Goal: Navigation & Orientation: Find specific page/section

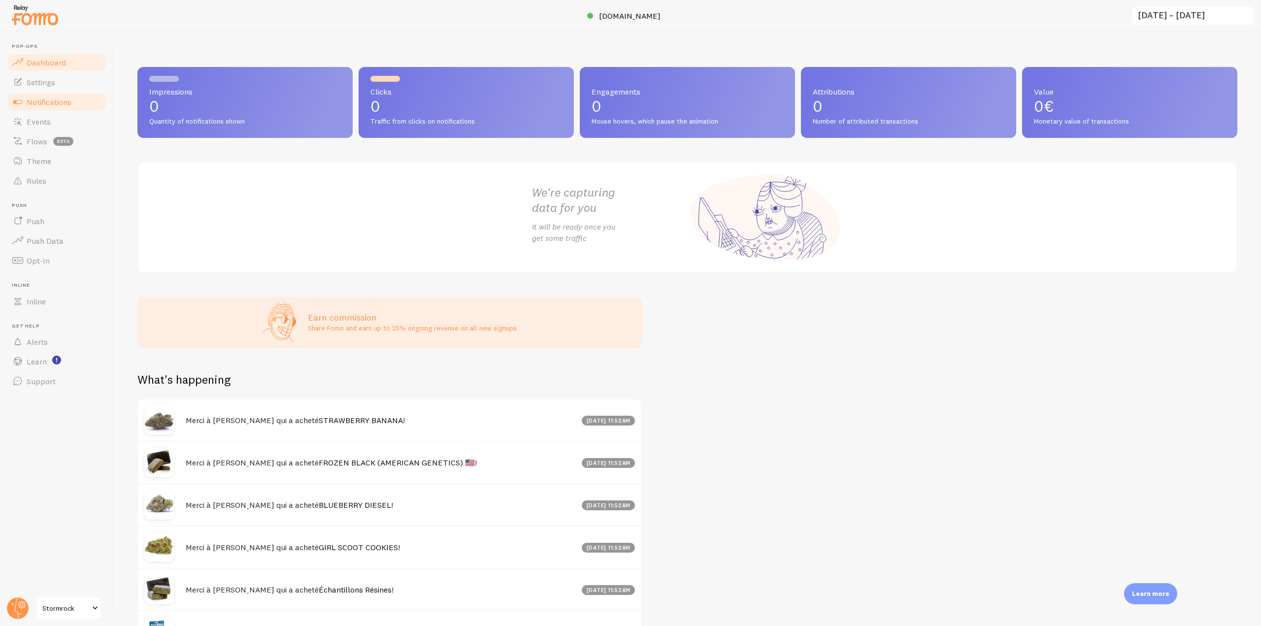
click at [92, 106] on link "Notifications" at bounding box center [56, 102] width 101 height 20
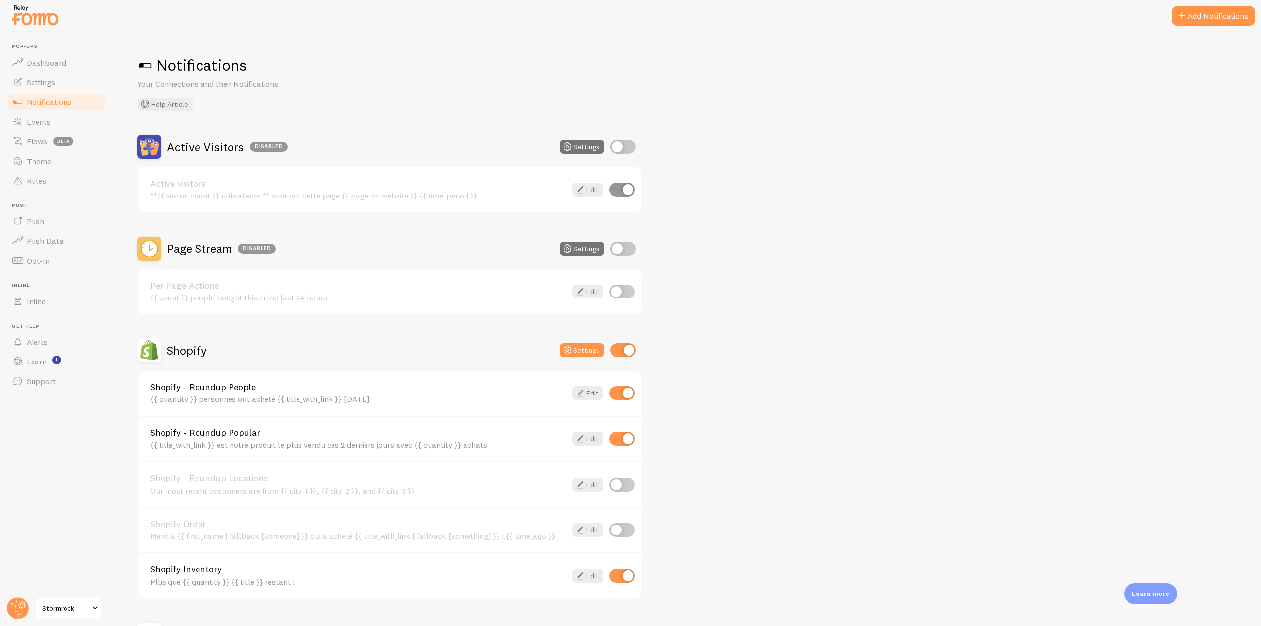
scroll to position [122, 0]
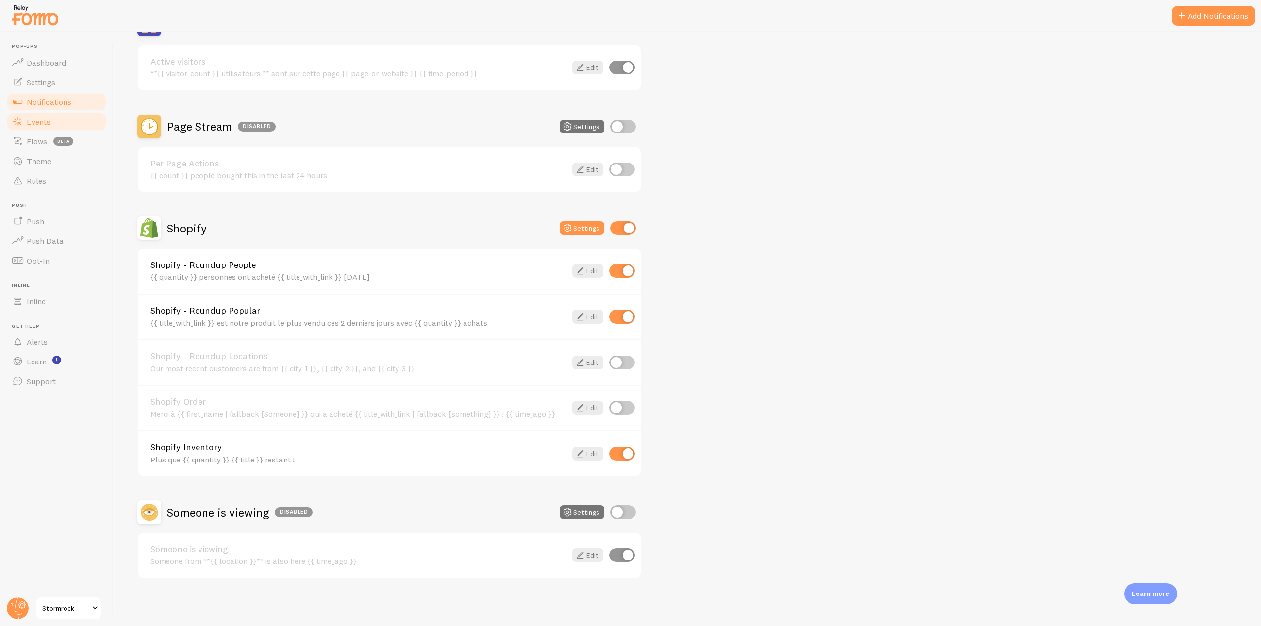
click at [57, 120] on link "Events" at bounding box center [56, 122] width 101 height 20
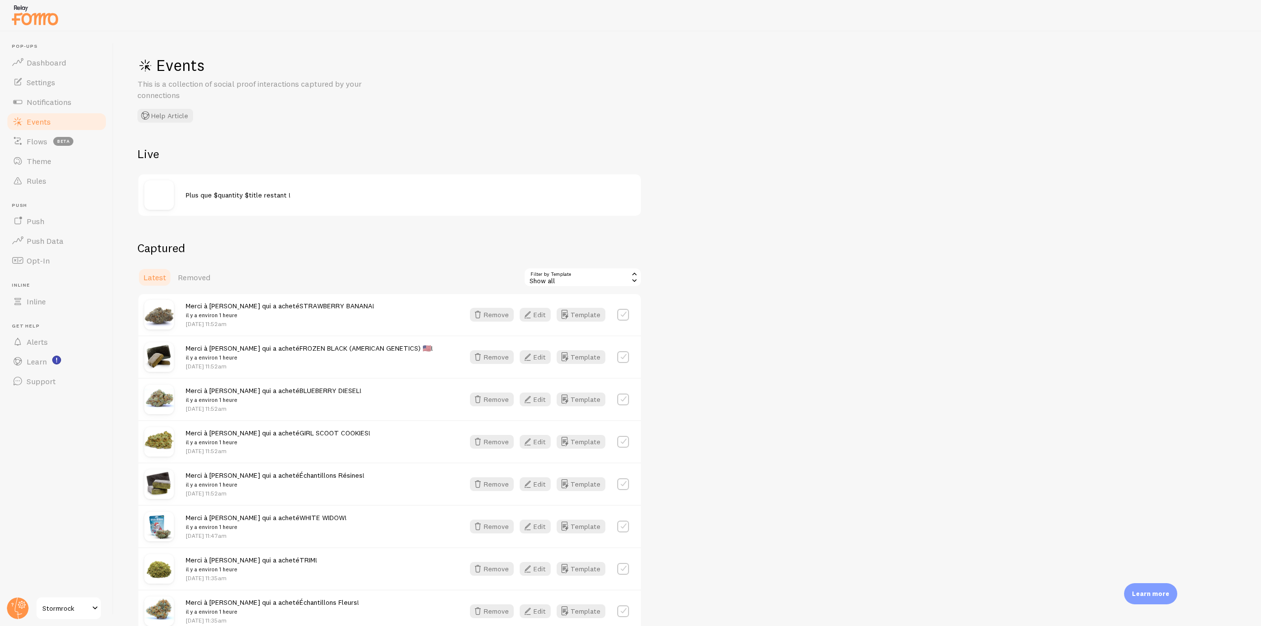
click at [49, 20] on img at bounding box center [34, 14] width 49 height 25
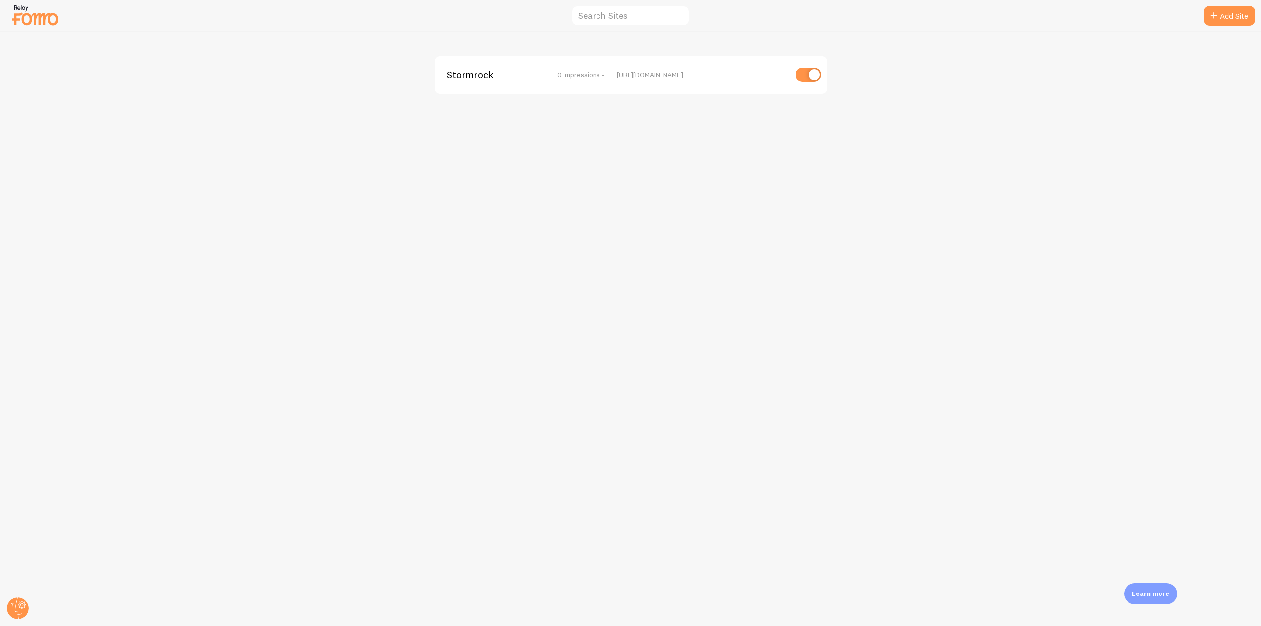
click at [474, 86] on div "Stormrock 0 Impressions - [URL][DOMAIN_NAME]" at bounding box center [631, 74] width 392 height 37
click at [477, 82] on div "Stormrock 0 Impressions - [URL][DOMAIN_NAME]" at bounding box center [631, 74] width 392 height 37
click at [477, 78] on span "Stormrock" at bounding box center [486, 74] width 79 height 9
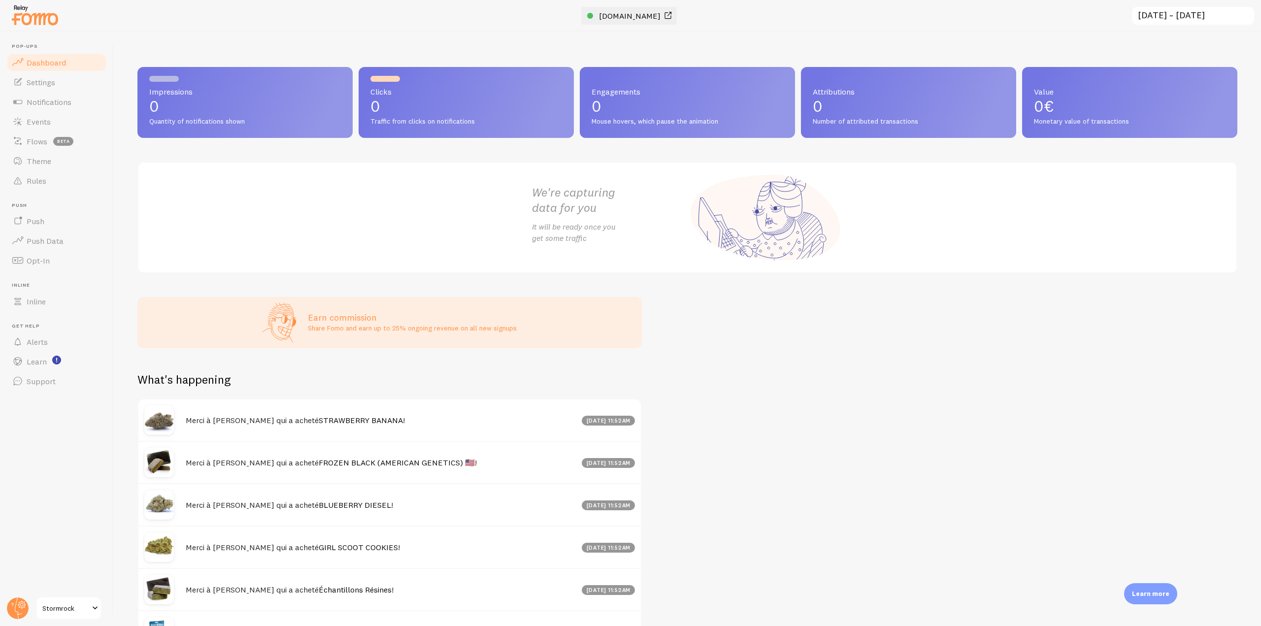
click at [638, 17] on span "[DOMAIN_NAME]" at bounding box center [630, 16] width 62 height 10
click at [65, 108] on link "Notifications" at bounding box center [56, 102] width 101 height 20
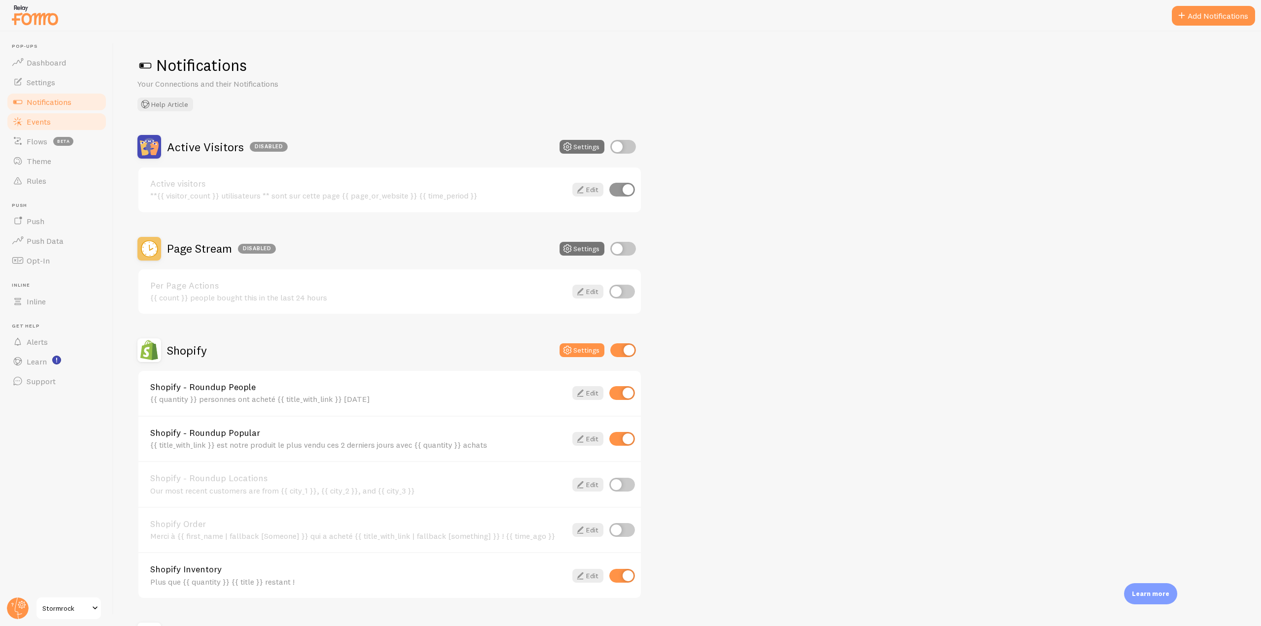
click at [54, 120] on link "Events" at bounding box center [56, 122] width 101 height 20
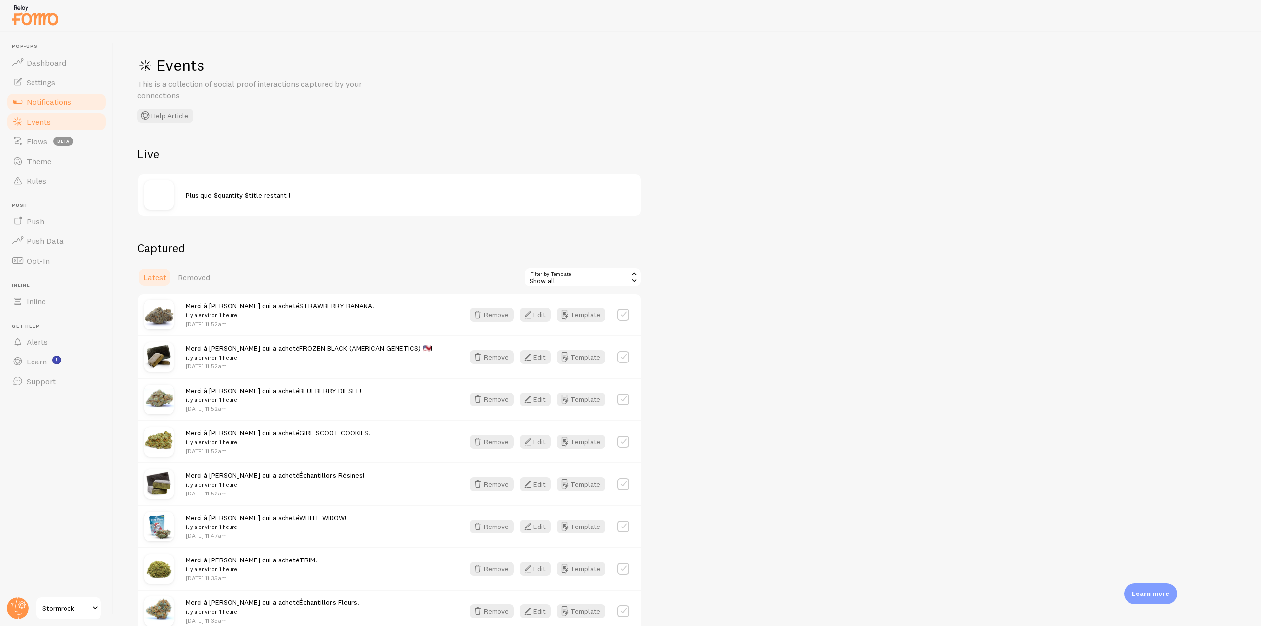
click at [73, 100] on link "Notifications" at bounding box center [56, 102] width 101 height 20
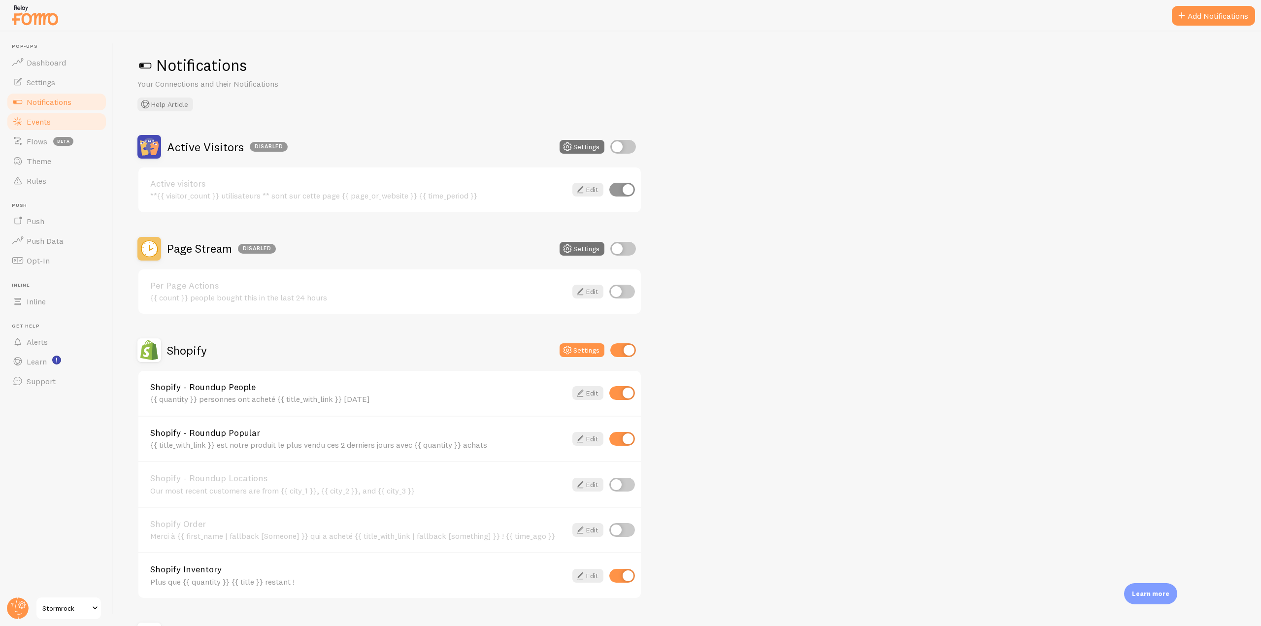
click at [54, 125] on link "Events" at bounding box center [56, 122] width 101 height 20
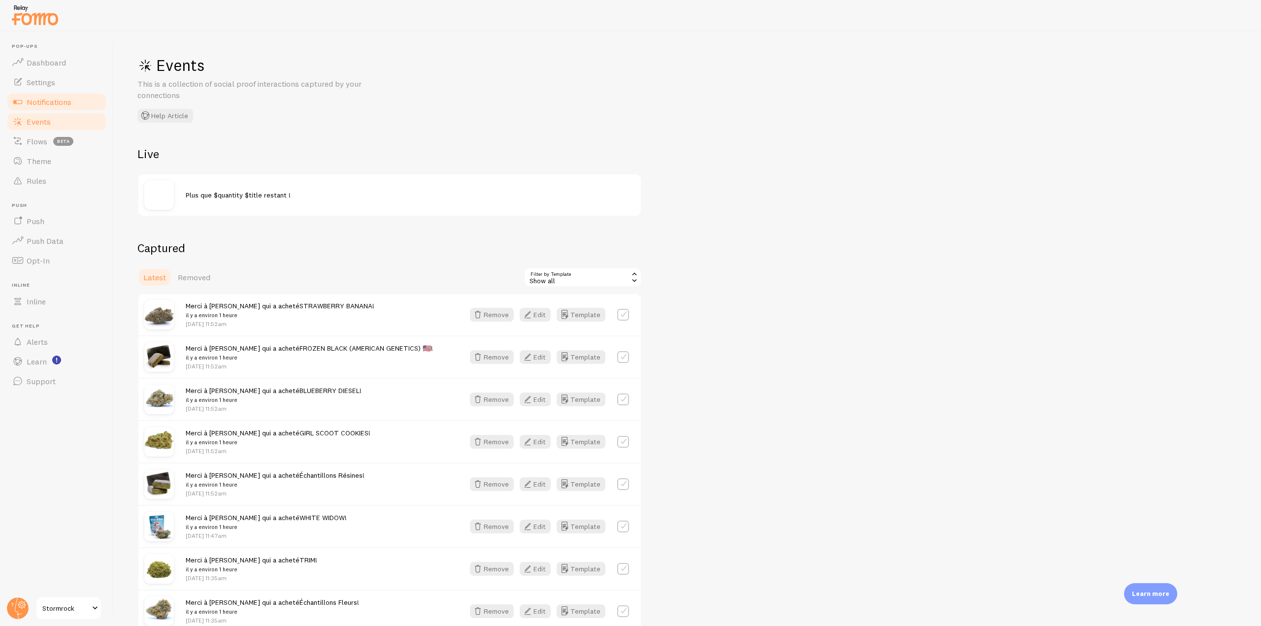
drag, startPoint x: 59, startPoint y: 102, endPoint x: 69, endPoint y: 104, distance: 10.4
click at [59, 102] on span "Notifications" at bounding box center [49, 102] width 45 height 10
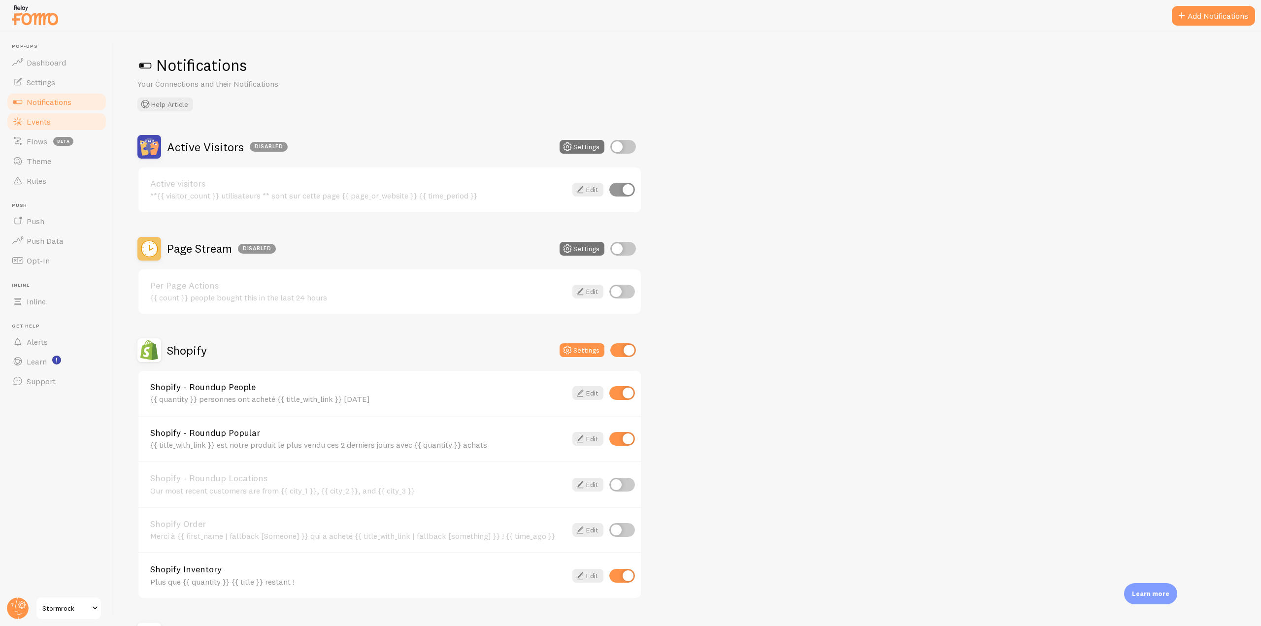
click at [68, 129] on link "Events" at bounding box center [56, 122] width 101 height 20
